Goal: Transaction & Acquisition: Obtain resource

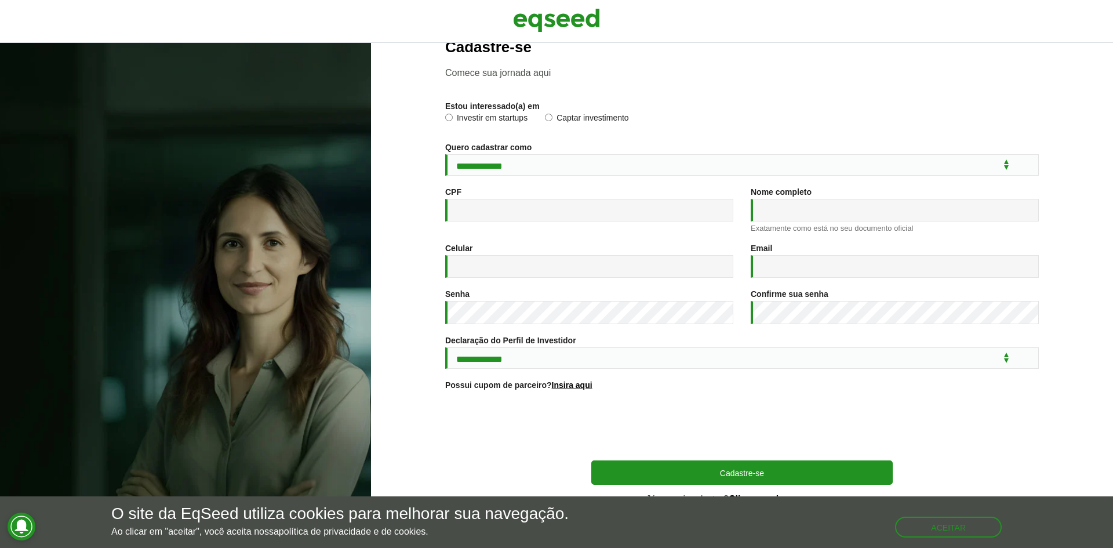
scroll to position [42, 0]
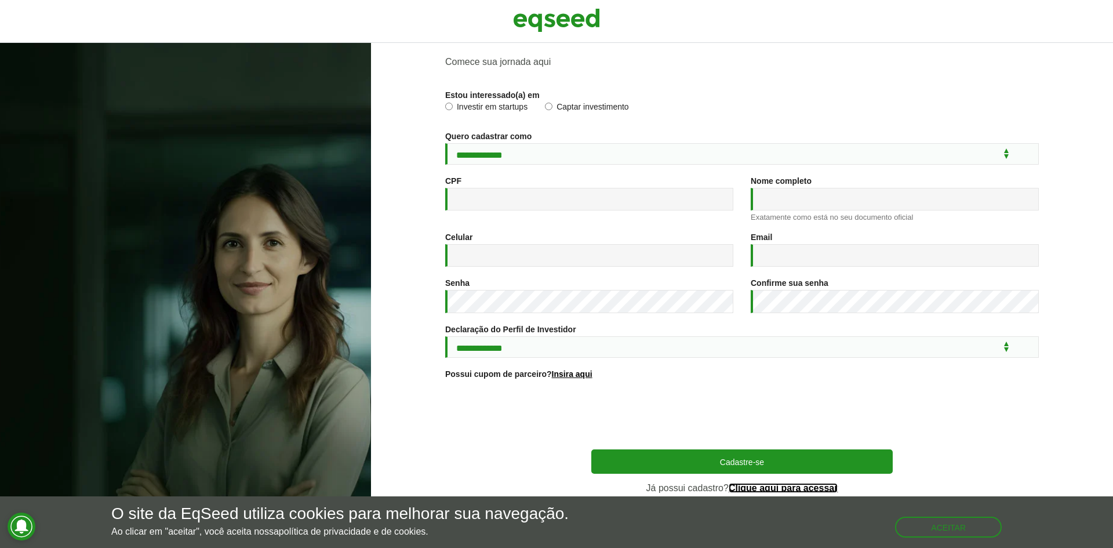
click at [769, 487] on link "Clique aqui para acessar" at bounding box center [783, 487] width 110 height 9
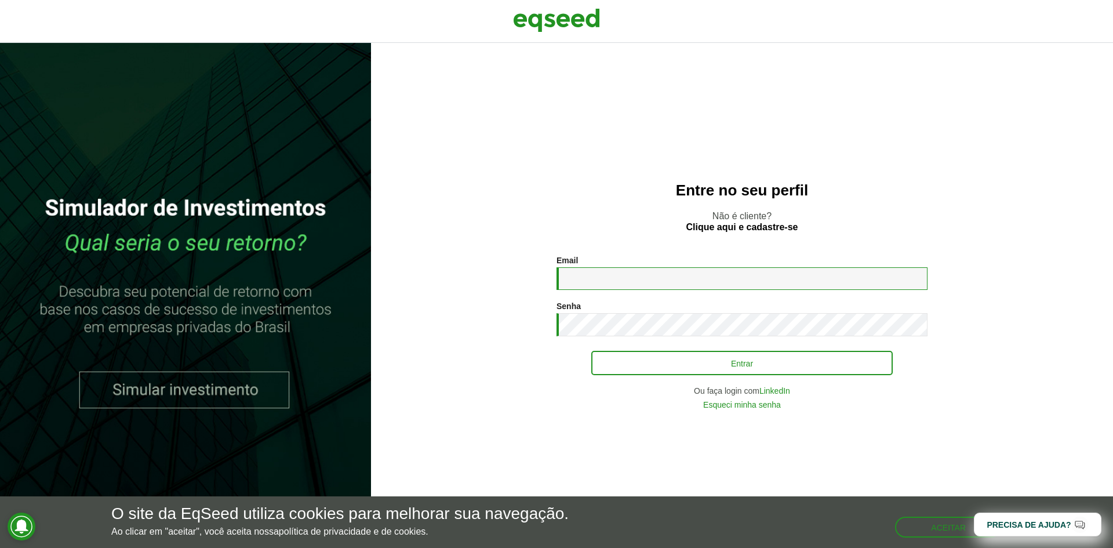
type input "**********"
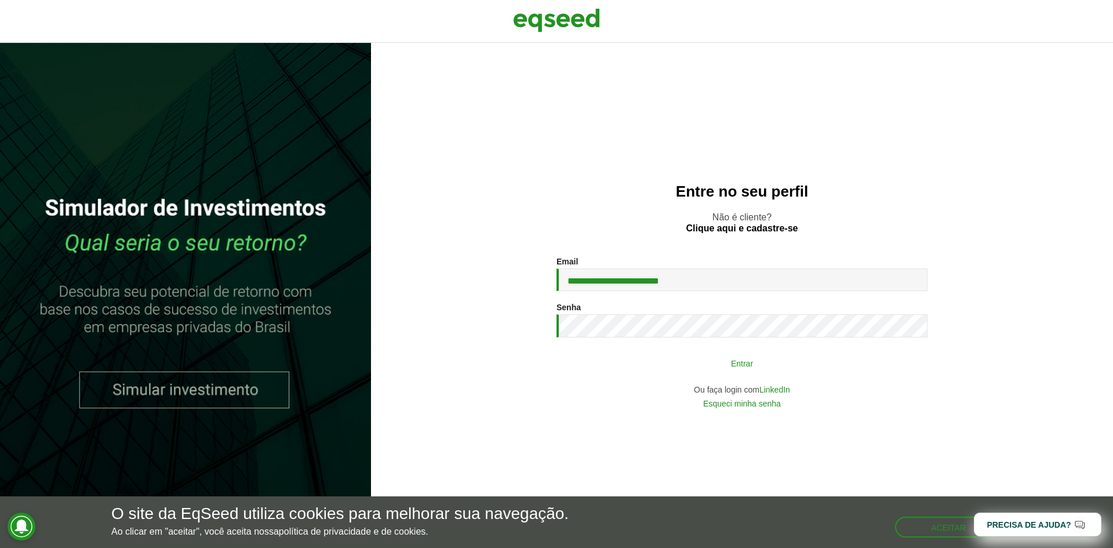
click at [736, 357] on button "Entrar" at bounding box center [741, 363] width 301 height 22
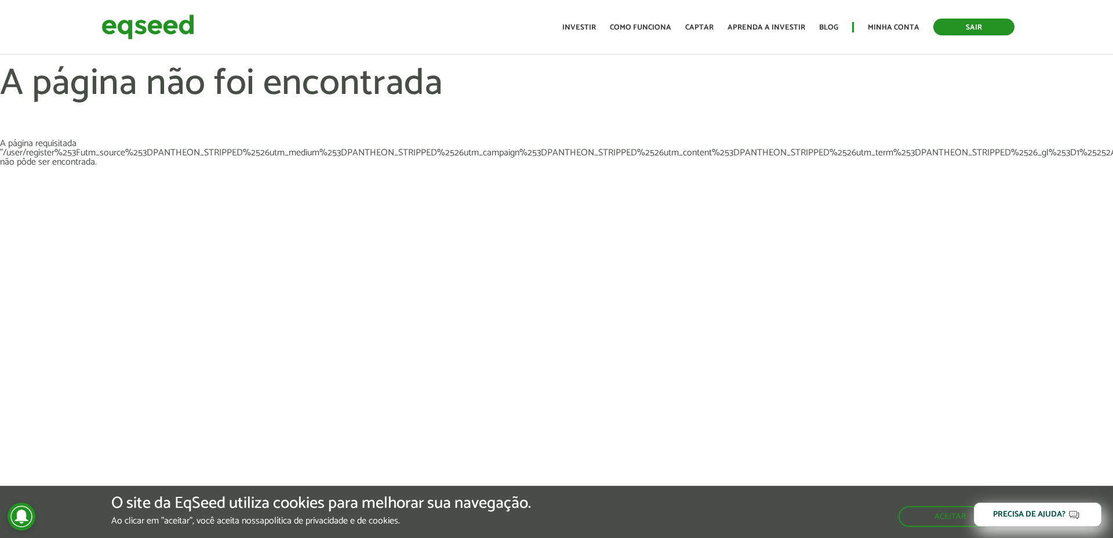
click at [975, 31] on link "Sair" at bounding box center [973, 27] width 81 height 17
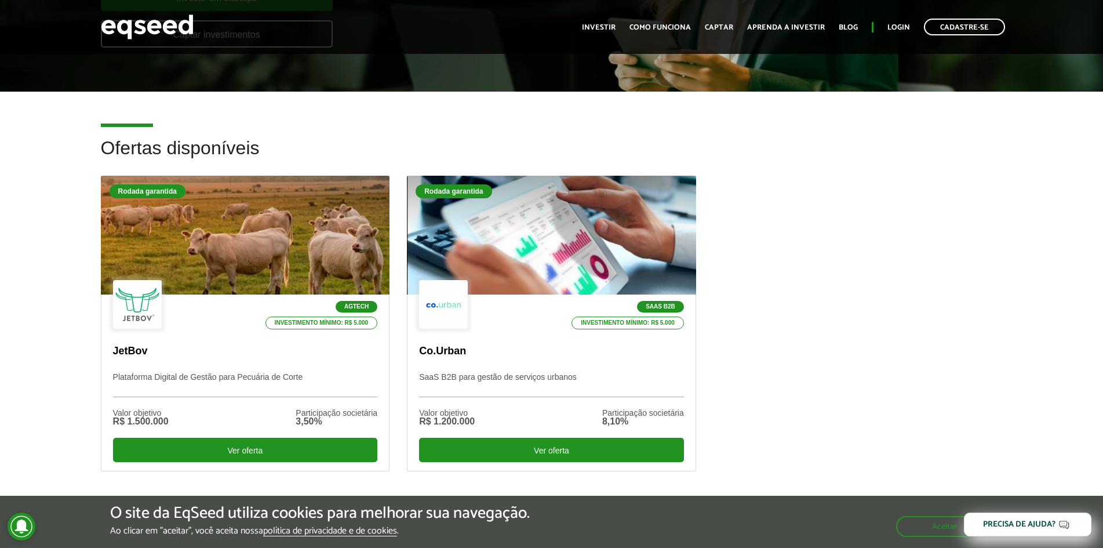
scroll to position [232, 0]
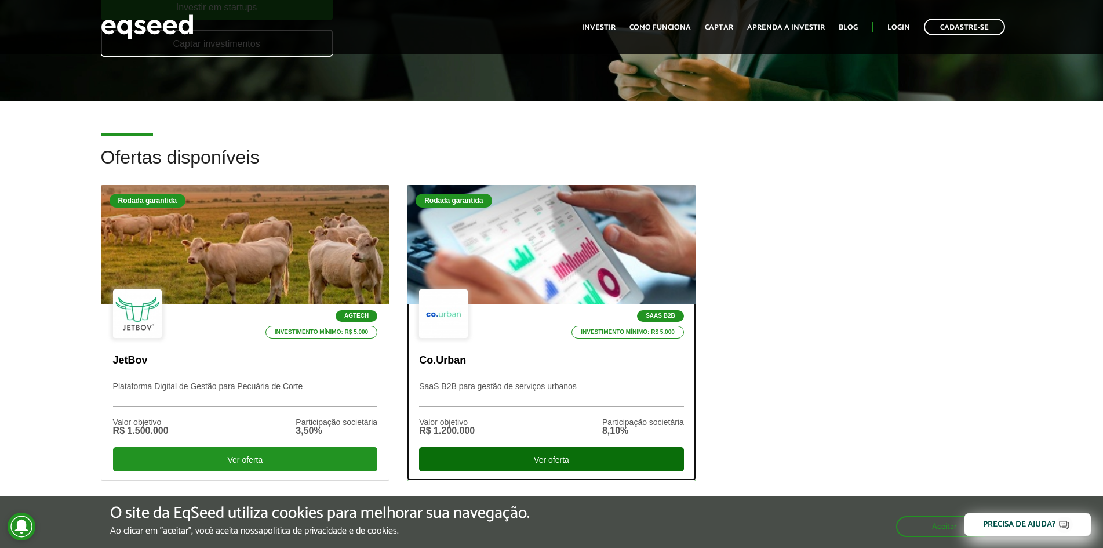
click at [539, 454] on div "Ver oferta" at bounding box center [551, 459] width 265 height 24
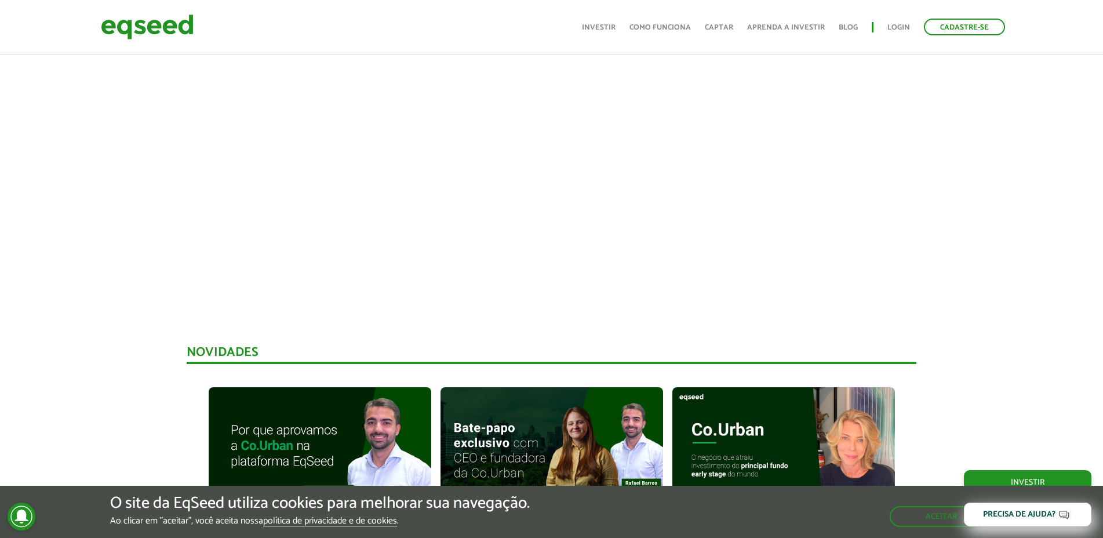
scroll to position [637, 0]
